Goal: Task Accomplishment & Management: Manage account settings

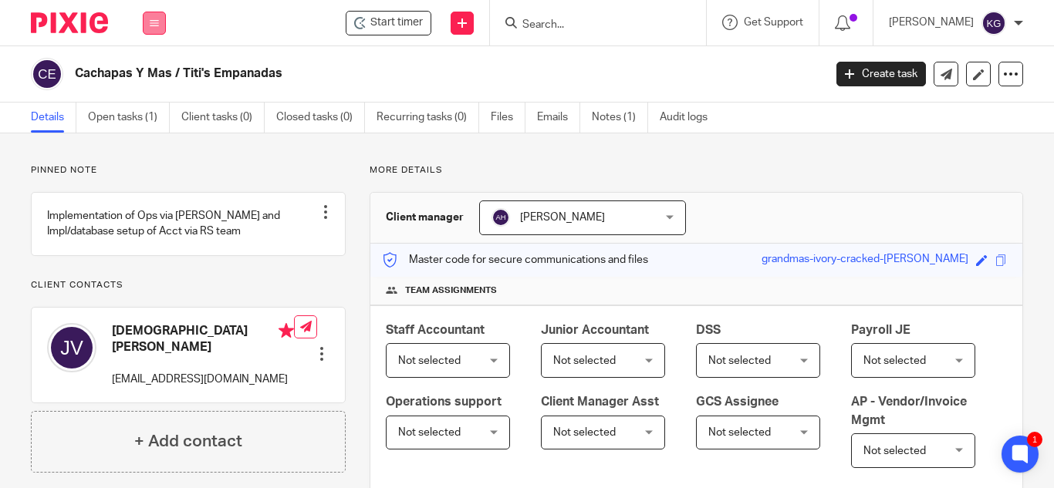
click at [151, 22] on icon at bounding box center [154, 23] width 9 height 9
click at [146, 70] on link "Work" at bounding box center [146, 71] width 25 height 11
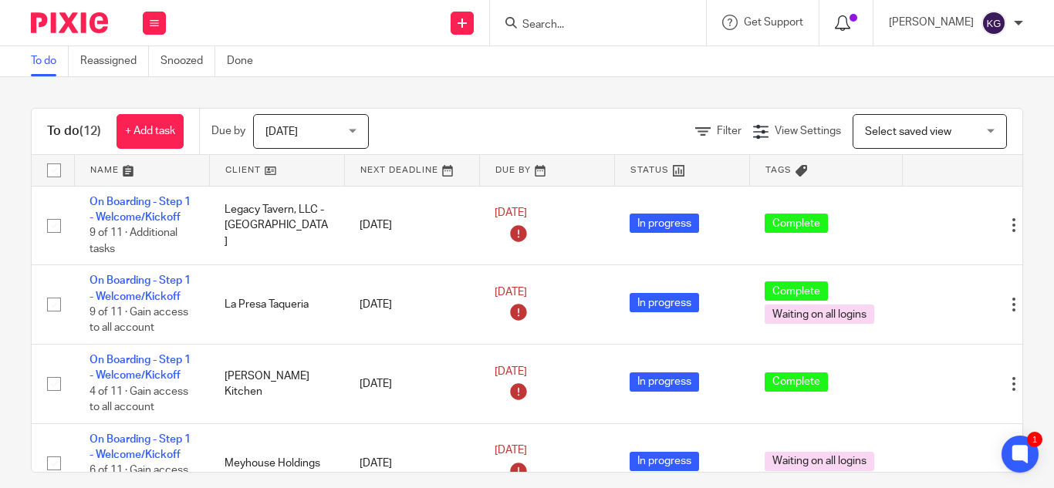
click at [850, 22] on icon at bounding box center [842, 22] width 15 height 15
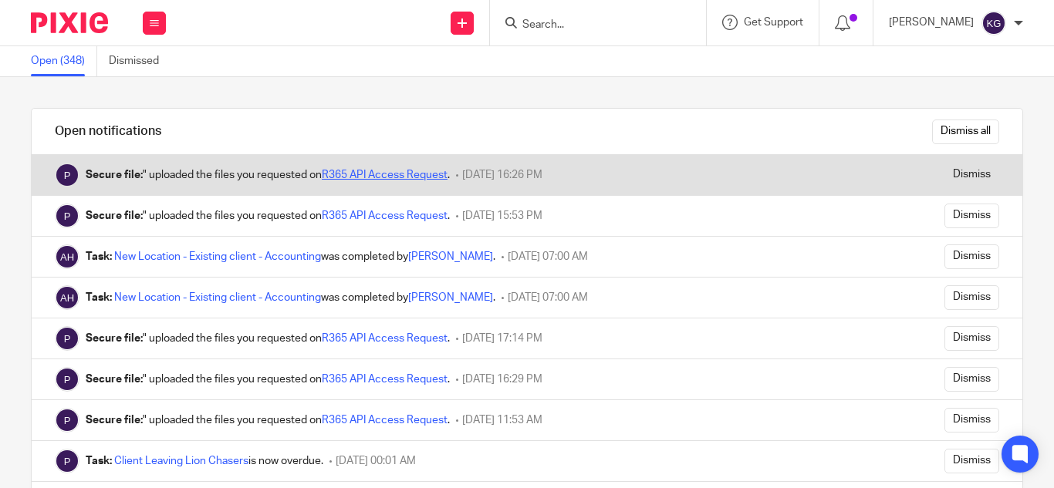
click at [398, 173] on link "R365 API Access Request" at bounding box center [385, 175] width 126 height 11
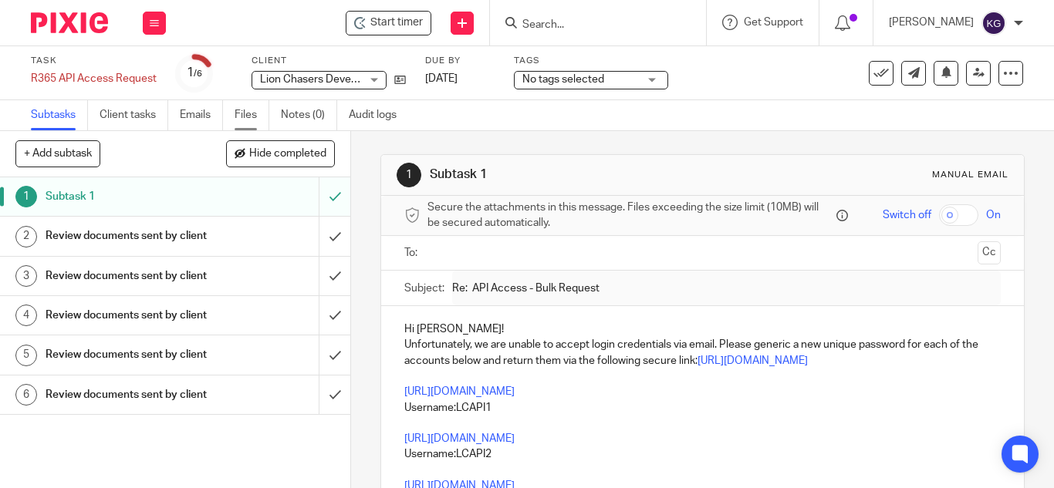
click at [252, 110] on link "Files" at bounding box center [252, 115] width 35 height 30
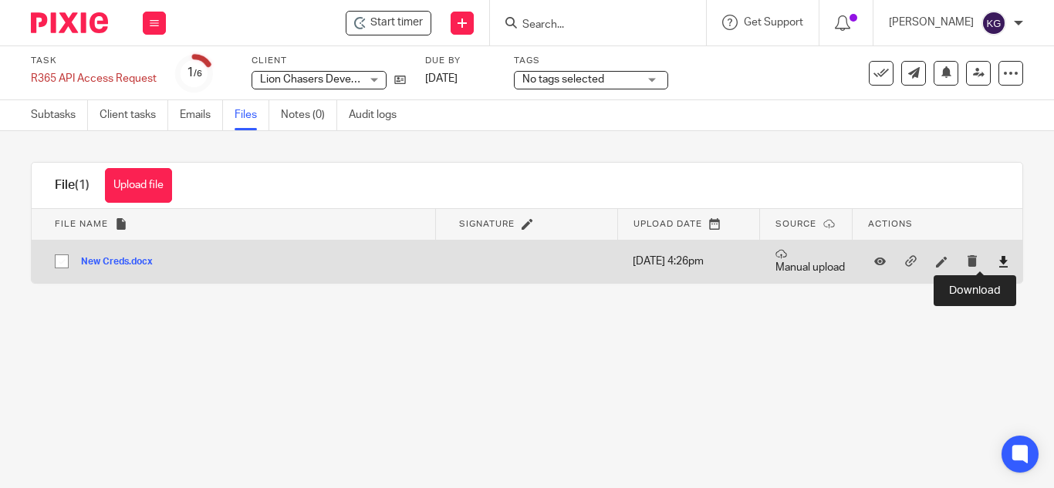
click at [998, 259] on icon at bounding box center [1004, 262] width 12 height 12
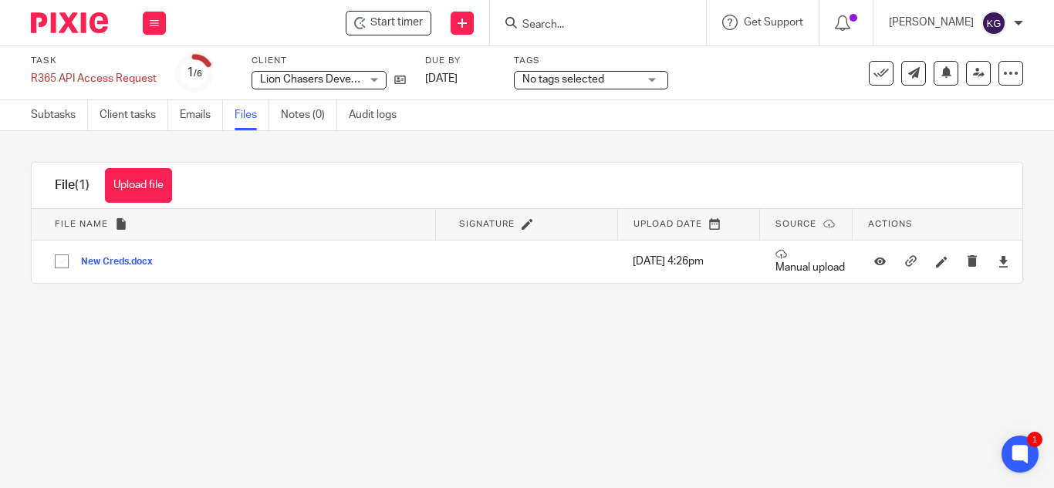
drag, startPoint x: 1026, startPoint y: 120, endPoint x: 989, endPoint y: 174, distance: 66.1
click at [1025, 120] on div "Subtasks Client tasks Emails Files Notes (0) Audit logs" at bounding box center [527, 115] width 1054 height 31
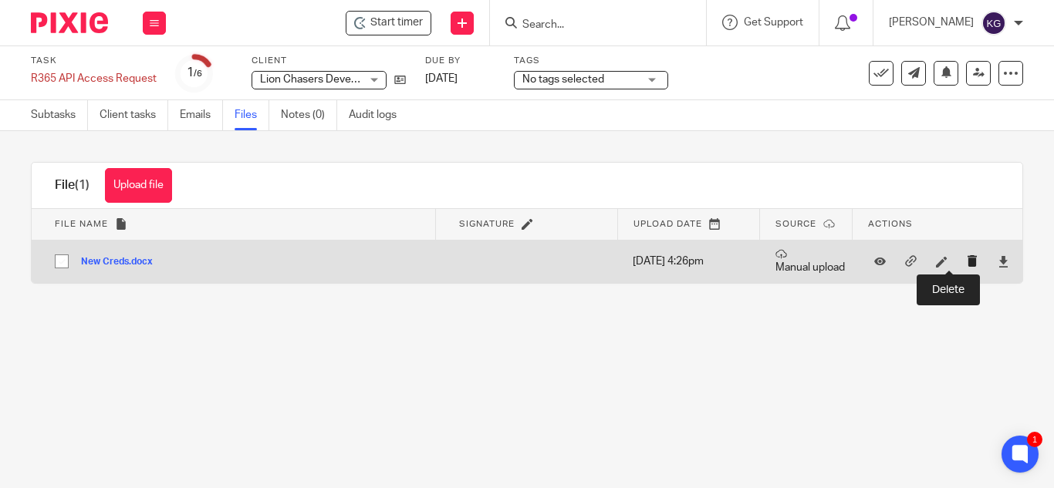
click at [967, 263] on icon "submit" at bounding box center [973, 261] width 12 height 12
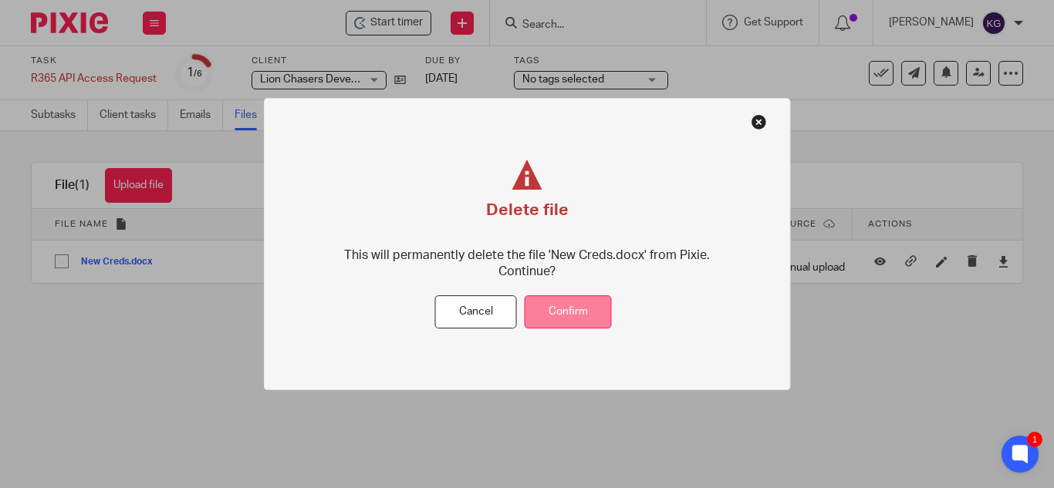
click at [575, 313] on button "Confirm" at bounding box center [568, 312] width 87 height 33
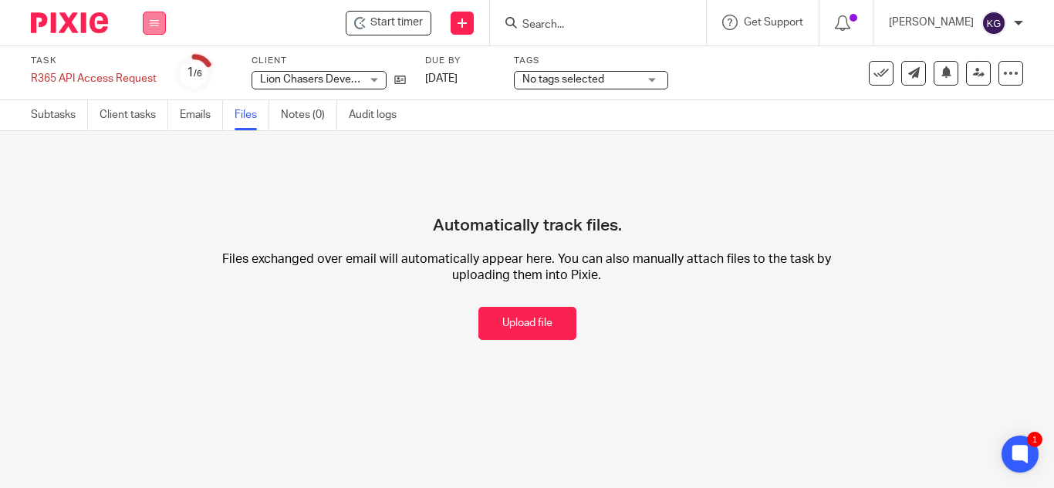
click at [157, 17] on button at bounding box center [154, 23] width 23 height 23
click at [150, 120] on link "Clients" at bounding box center [151, 117] width 34 height 11
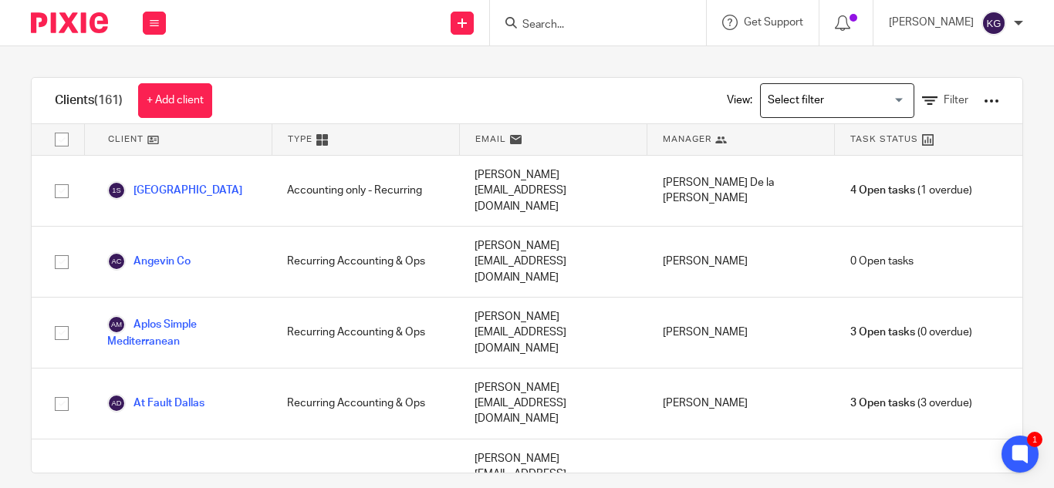
click at [601, 19] on input "Search" at bounding box center [590, 26] width 139 height 14
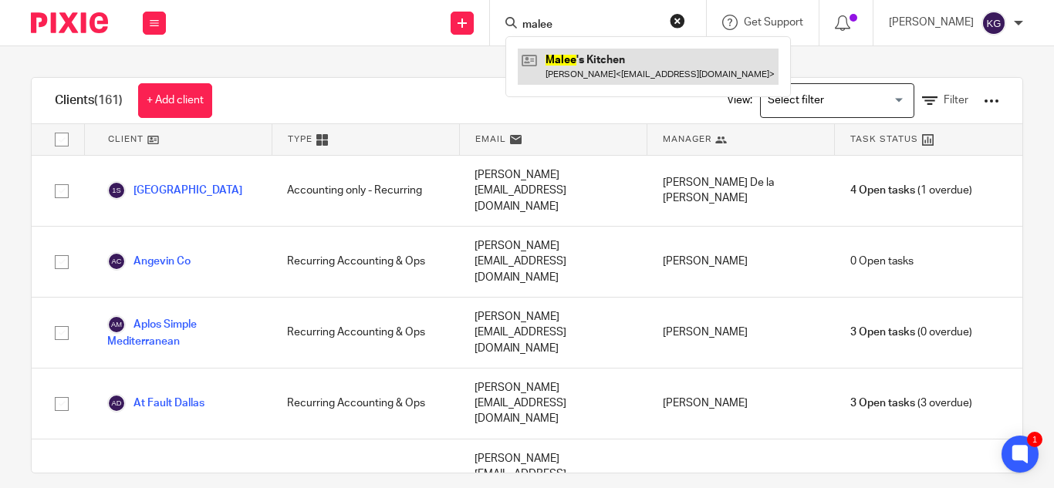
type input "malee"
click at [622, 62] on link at bounding box center [648, 66] width 261 height 35
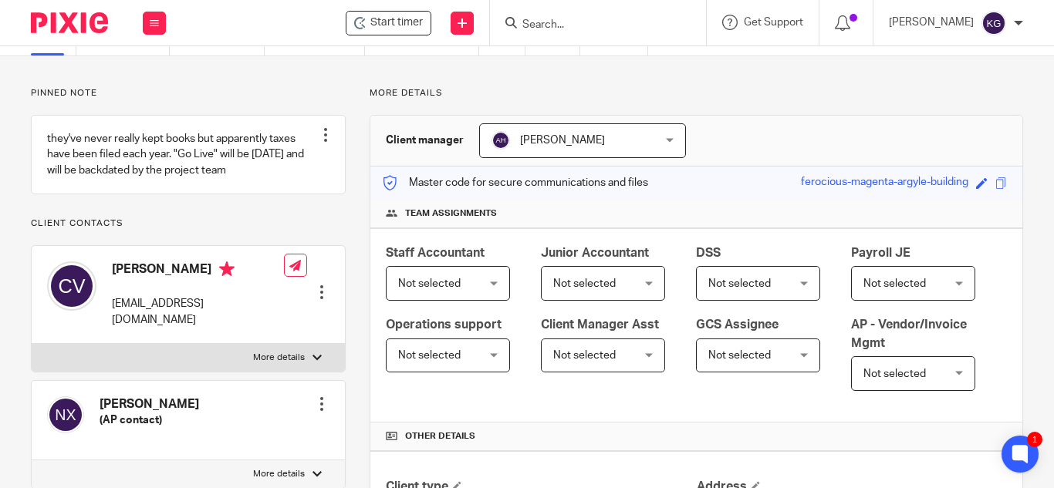
scroll to position [154, 0]
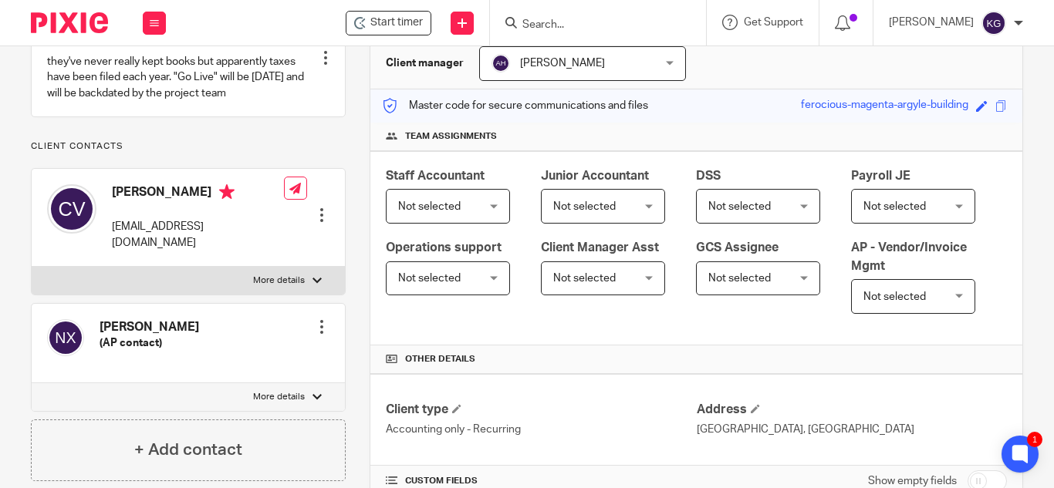
click at [180, 356] on div "Nancy Xiong (AP contact) Edit contact Create client from contact Export data Ma…" at bounding box center [188, 343] width 313 height 79
click at [318, 330] on div at bounding box center [321, 326] width 15 height 15
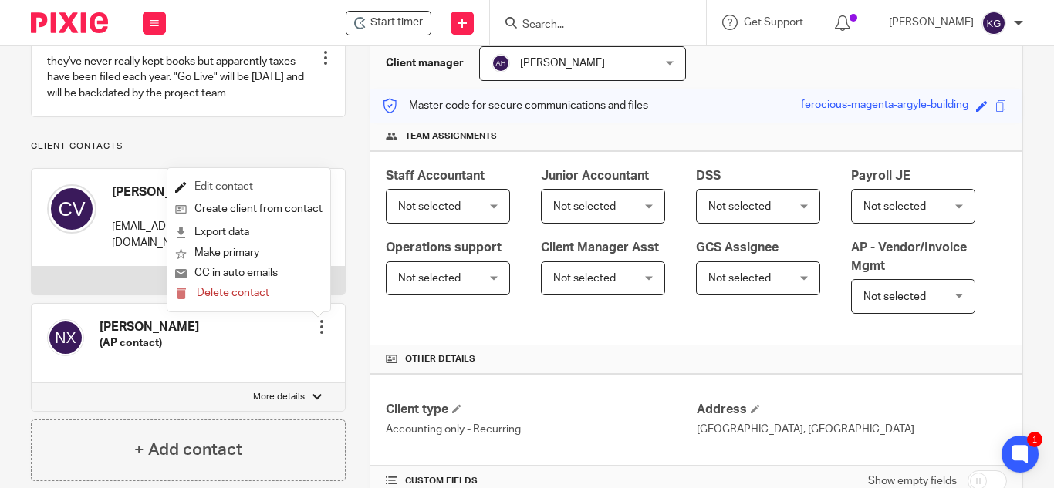
click at [234, 183] on link "Edit contact" at bounding box center [248, 187] width 147 height 22
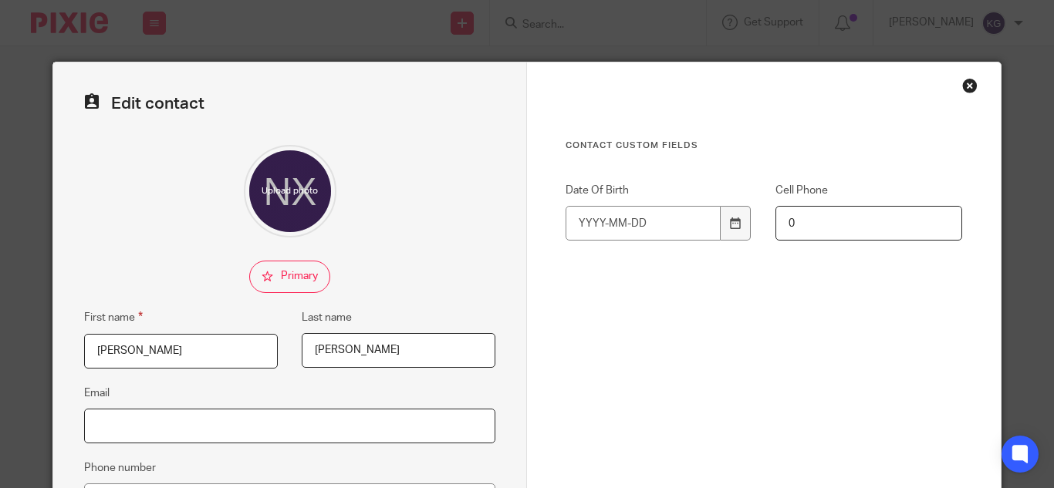
paste input "[EMAIL_ADDRESS][DOMAIN_NAME]"
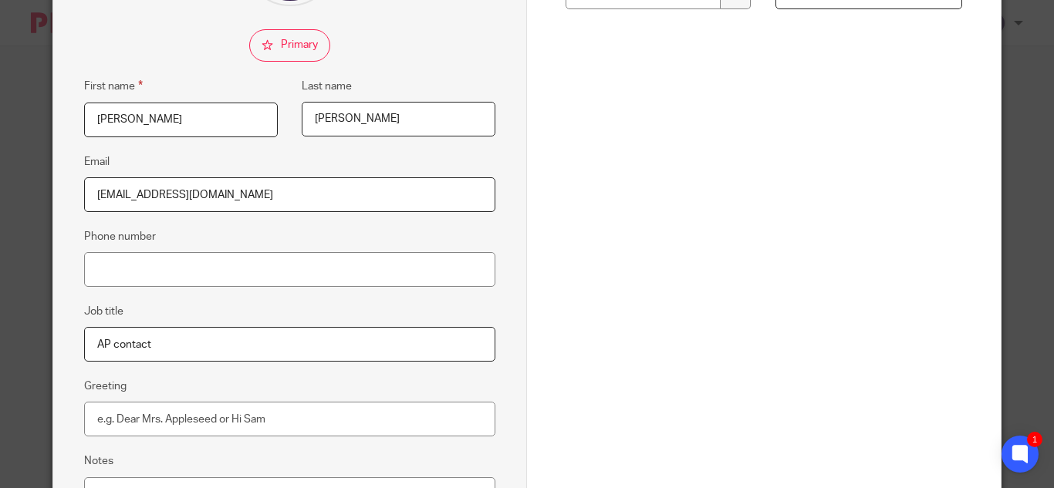
scroll to position [386, 0]
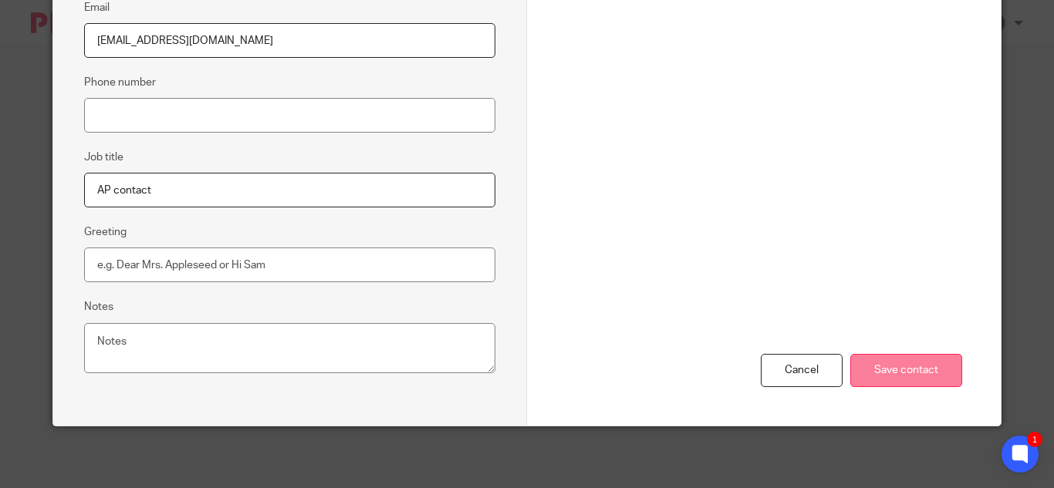
type input "[EMAIL_ADDRESS][DOMAIN_NAME]"
click at [904, 372] on input "Save contact" at bounding box center [906, 370] width 112 height 33
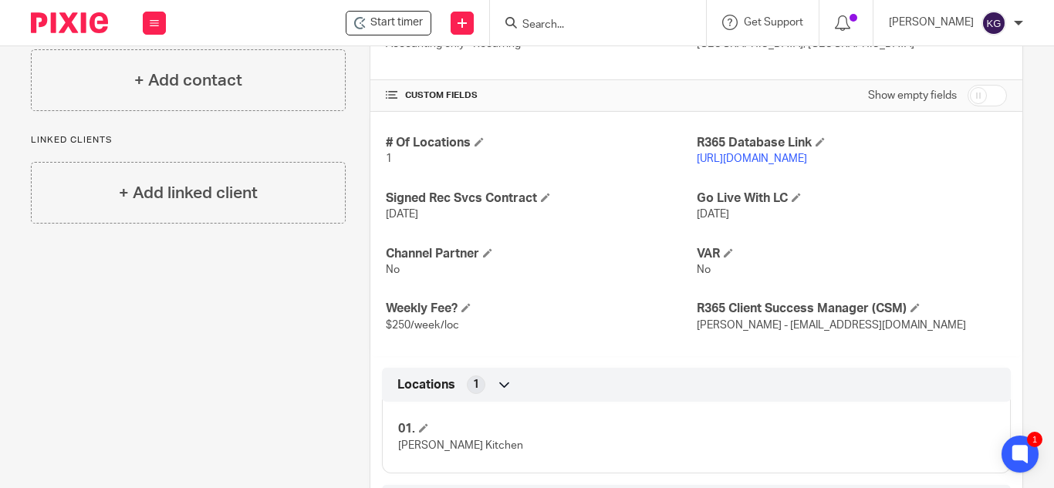
scroll to position [463, 0]
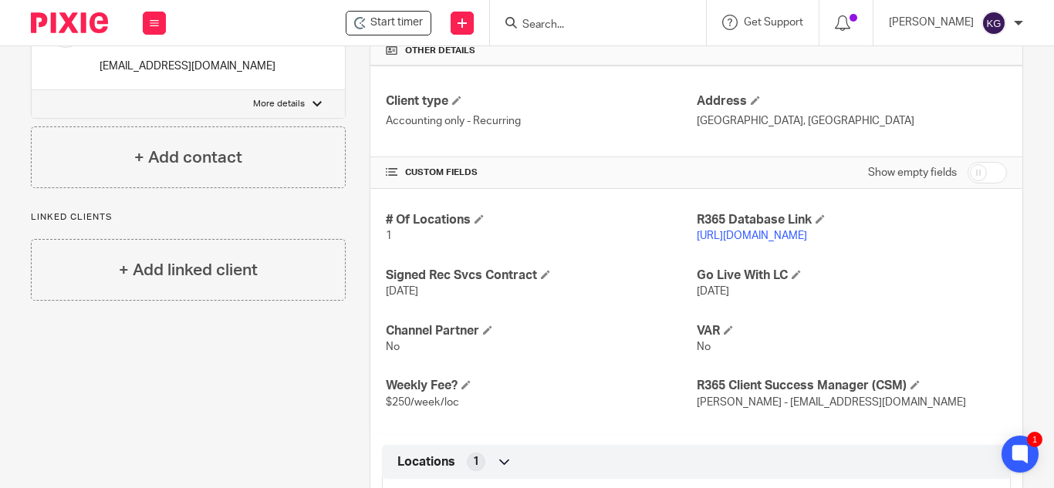
click at [807, 242] on link "[URL][DOMAIN_NAME]" at bounding box center [752, 236] width 110 height 11
click at [572, 29] on input "Search" at bounding box center [590, 26] width 139 height 14
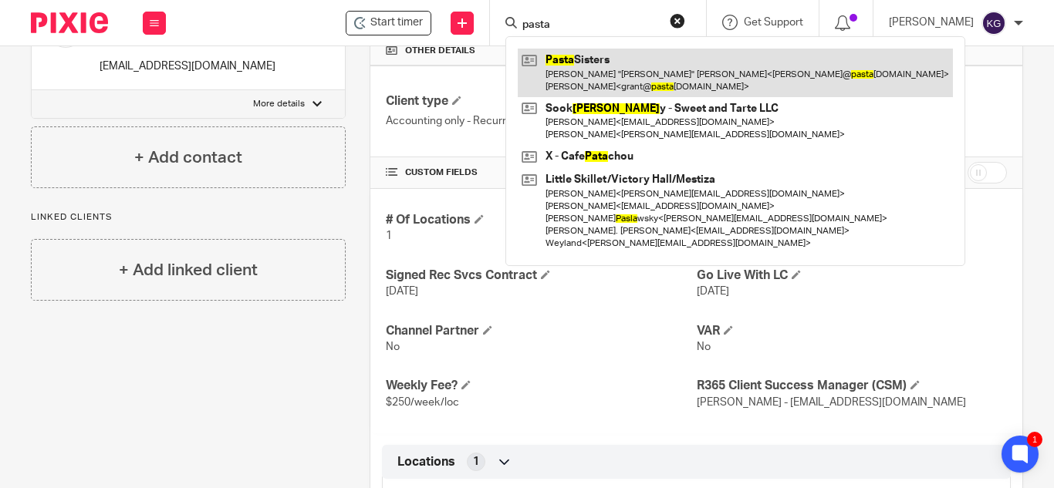
type input "pasta"
click at [609, 65] on link at bounding box center [735, 73] width 435 height 48
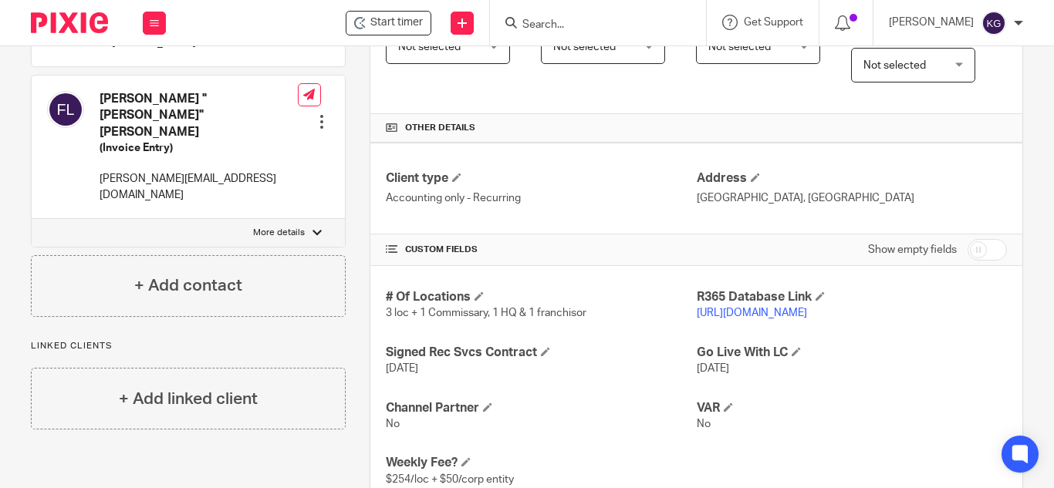
scroll to position [77, 0]
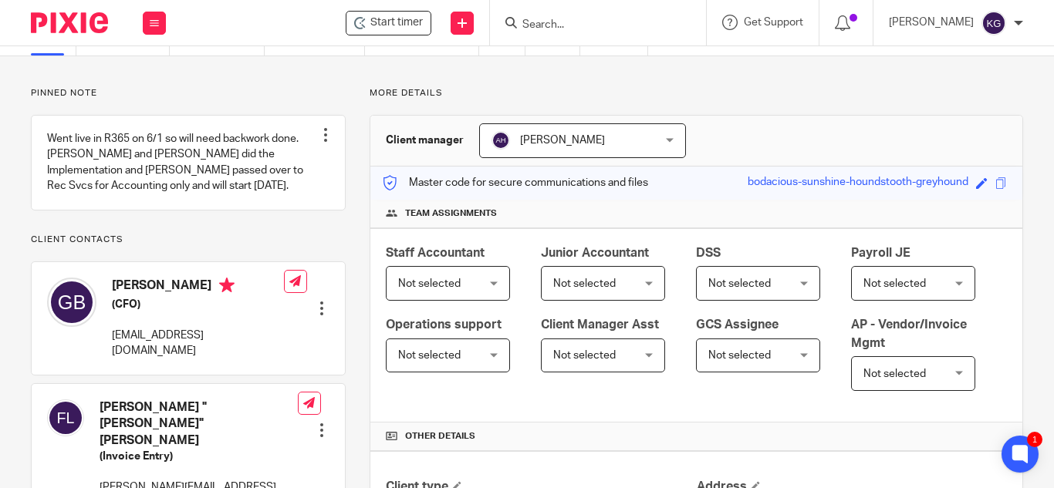
click at [607, 23] on input "Search" at bounding box center [590, 26] width 139 height 14
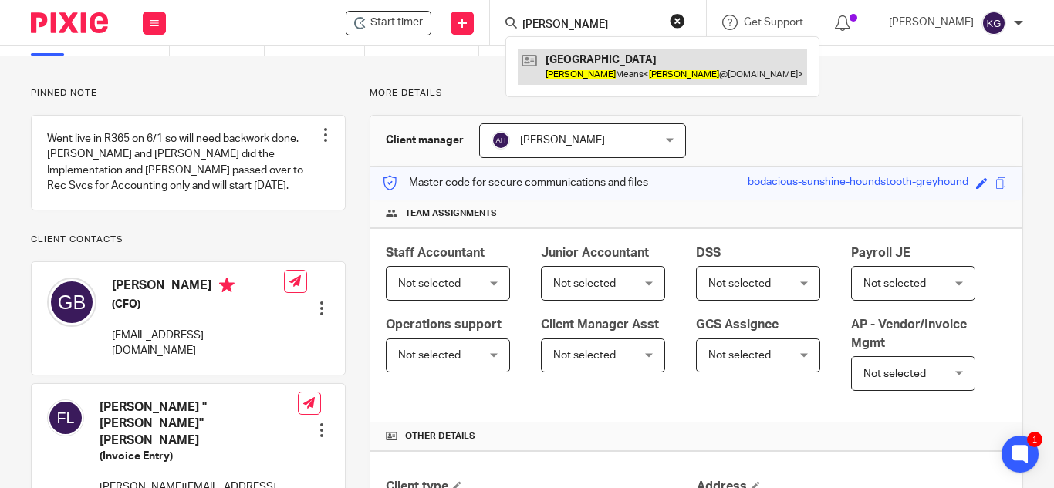
type input "aaron"
click at [617, 62] on link at bounding box center [662, 66] width 289 height 35
